Goal: Information Seeking & Learning: Understand process/instructions

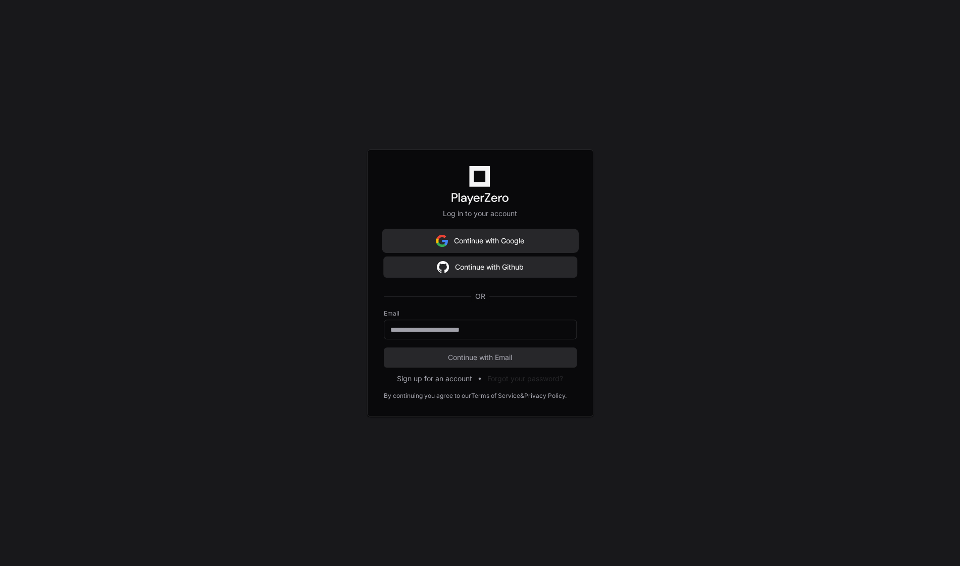
click at [522, 238] on button "Continue with Google" at bounding box center [480, 241] width 193 height 20
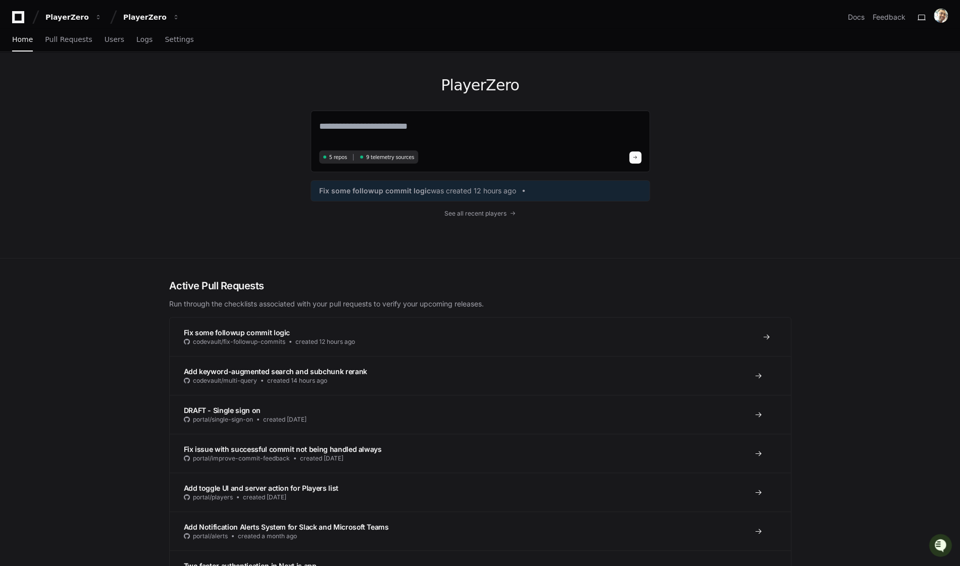
click at [227, 328] on span "Fix some followup commit logic" at bounding box center [237, 332] width 107 height 9
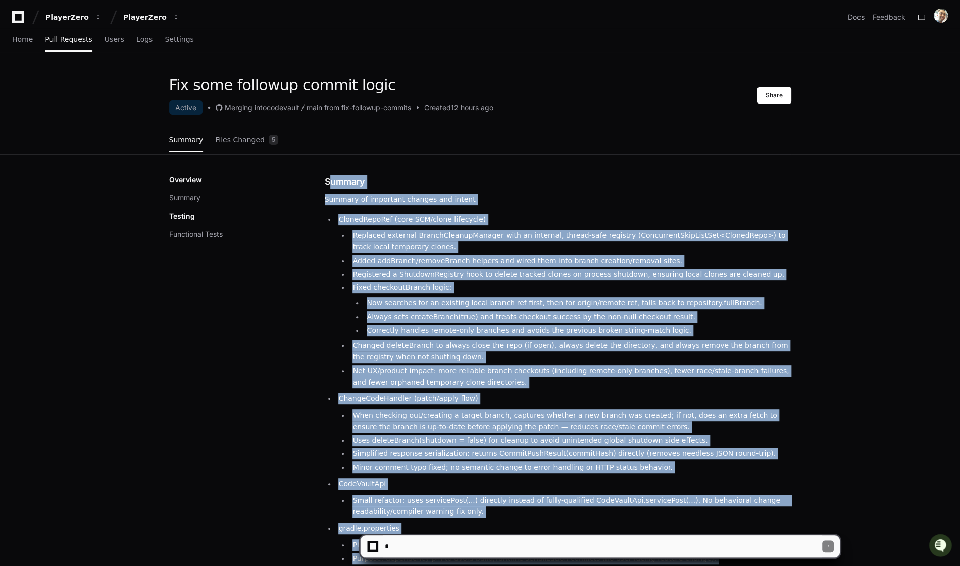
drag, startPoint x: 588, startPoint y: 355, endPoint x: 326, endPoint y: 182, distance: 314.1
click at [326, 182] on div "Summary Summary of important changes and intent ClonedRepoRef (core SCM/clone l…" at bounding box center [558, 409] width 467 height 469
copy div "Summary Summary of important changes and intent ClonedRepoRef (core SCM/clone l…"
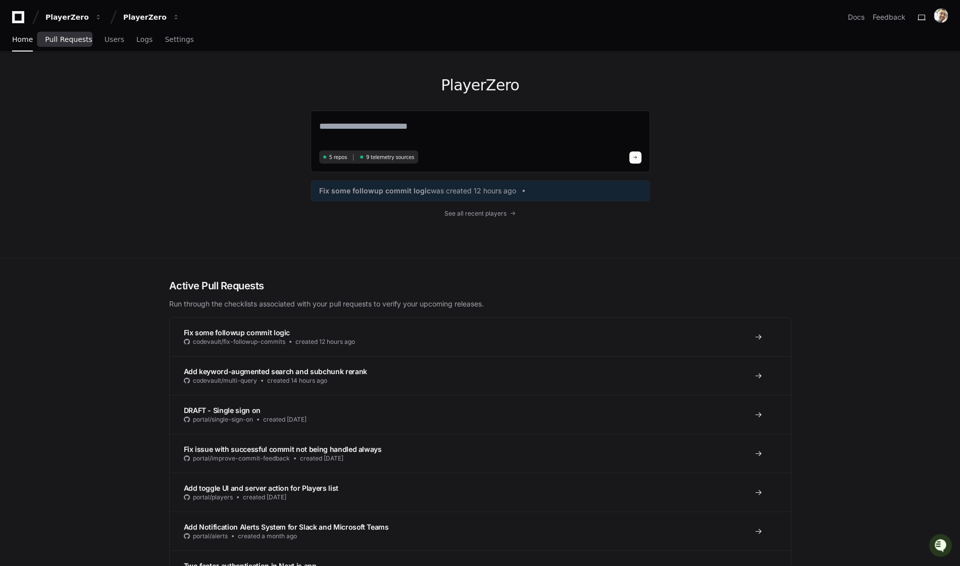
click at [67, 38] on span "Pull Requests" at bounding box center [68, 39] width 47 height 6
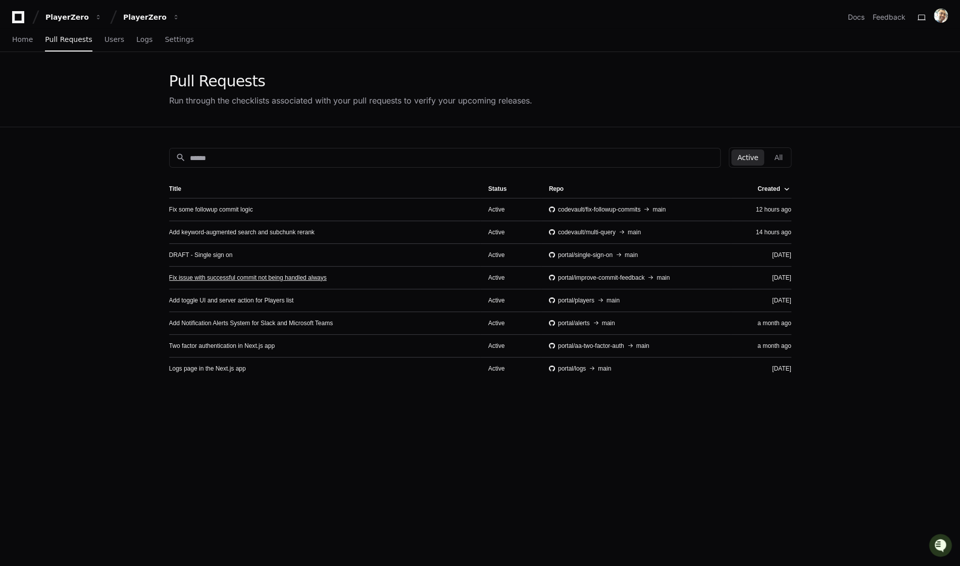
click at [206, 274] on link "Fix issue with successful commit not being handled always" at bounding box center [248, 278] width 158 height 8
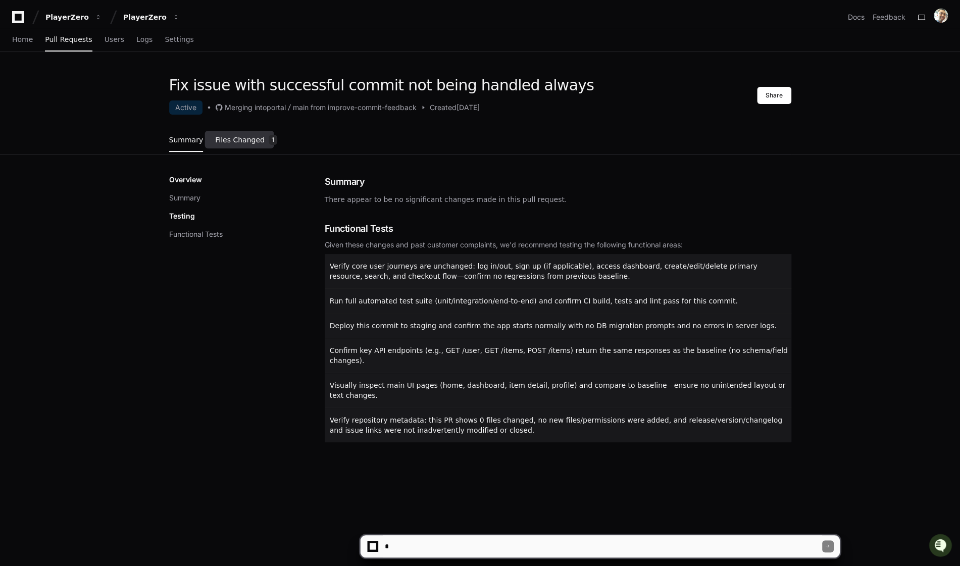
click at [224, 140] on span "Files Changed" at bounding box center [239, 140] width 49 height 6
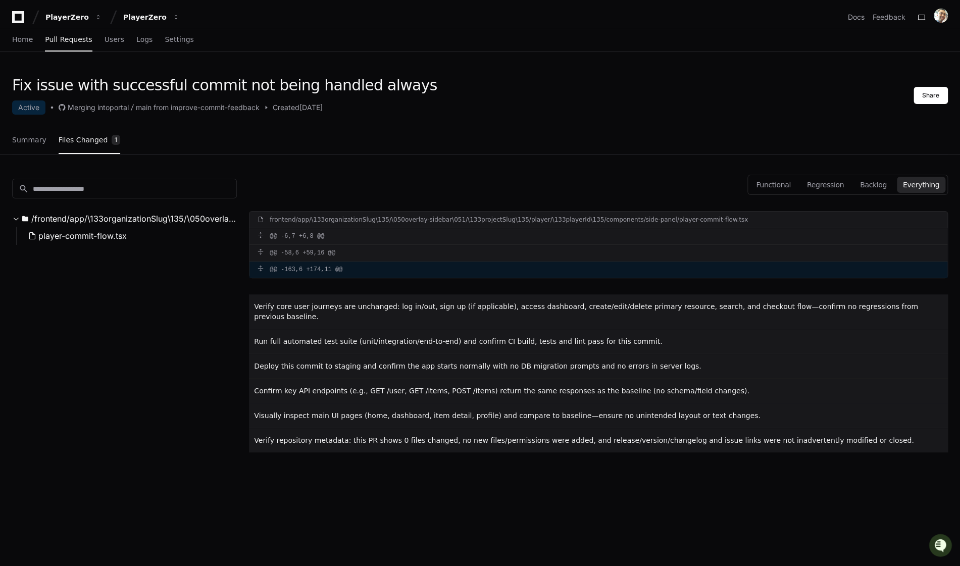
click at [430, 267] on div "@@ -163,6 +174,11 @@" at bounding box center [598, 270] width 698 height 16
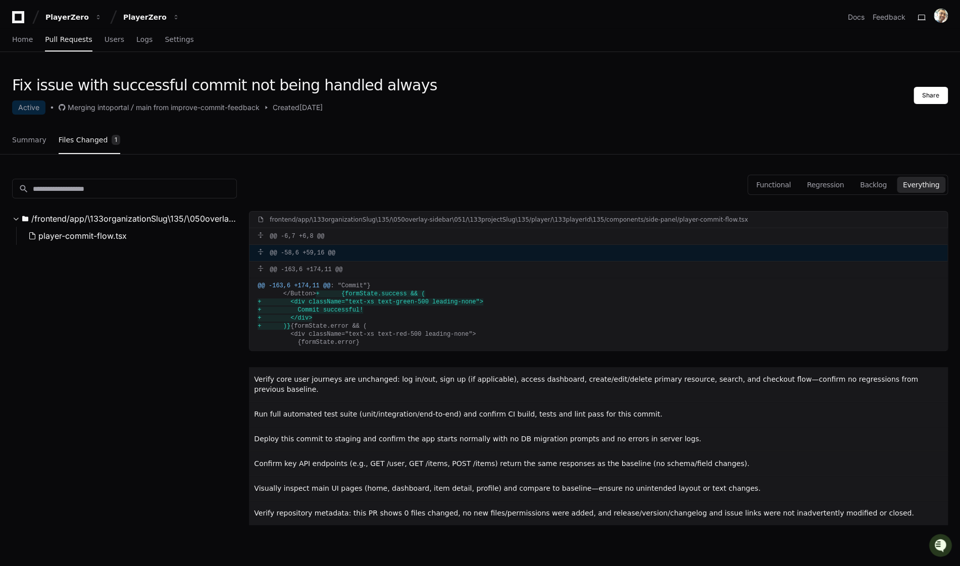
click at [401, 251] on div "@@ -58,6 +59,16 @@" at bounding box center [598, 253] width 698 height 16
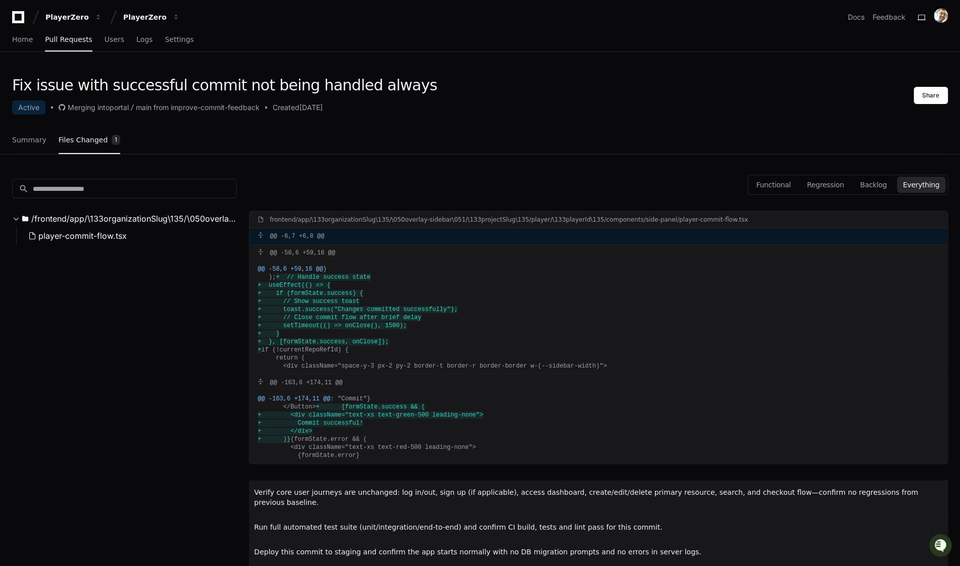
click at [398, 240] on div "@@ -6,7 +6,8 @@" at bounding box center [598, 236] width 698 height 16
